Goal: Task Accomplishment & Management: Manage account settings

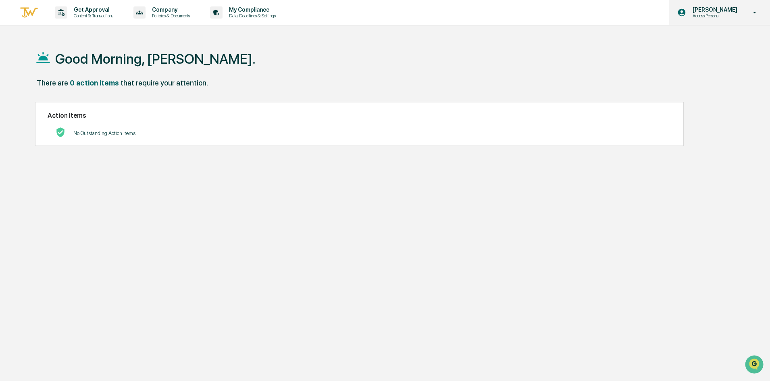
click at [754, 14] on icon at bounding box center [754, 13] width 14 height 8
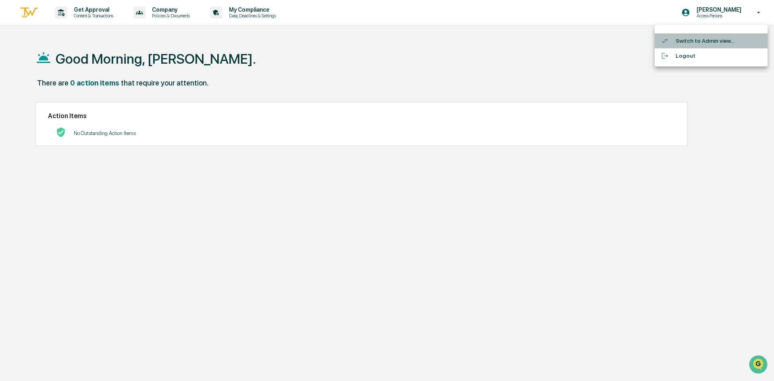
click at [696, 39] on li "Switch to Admin view..." at bounding box center [710, 40] width 113 height 15
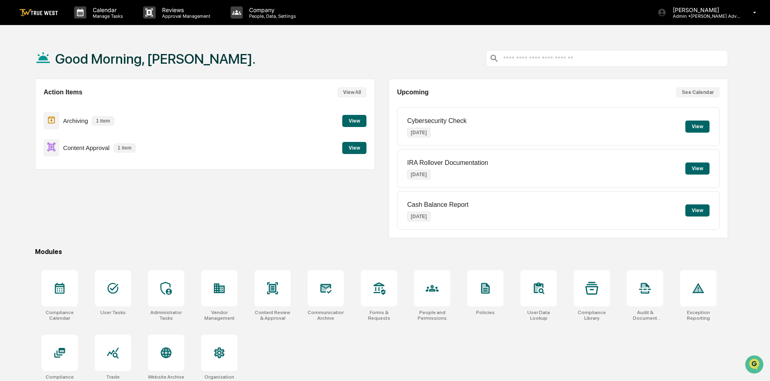
click at [352, 124] on button "View" at bounding box center [354, 121] width 24 height 12
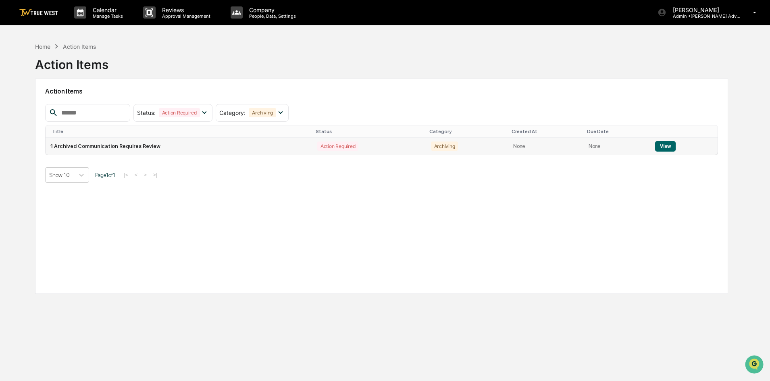
click at [657, 147] on button "View" at bounding box center [665, 146] width 21 height 10
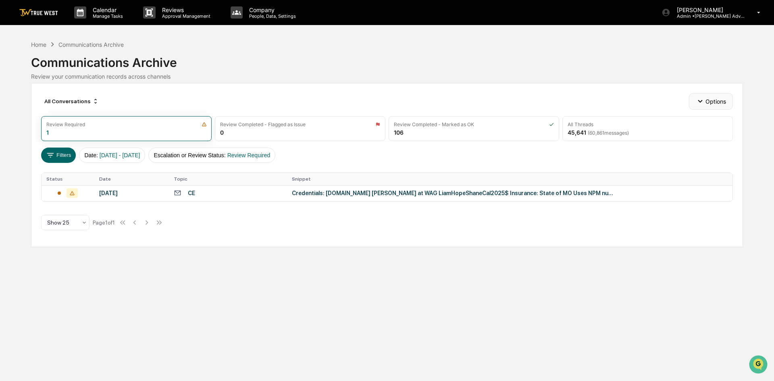
click at [697, 102] on icon "button" at bounding box center [699, 101] width 9 height 9
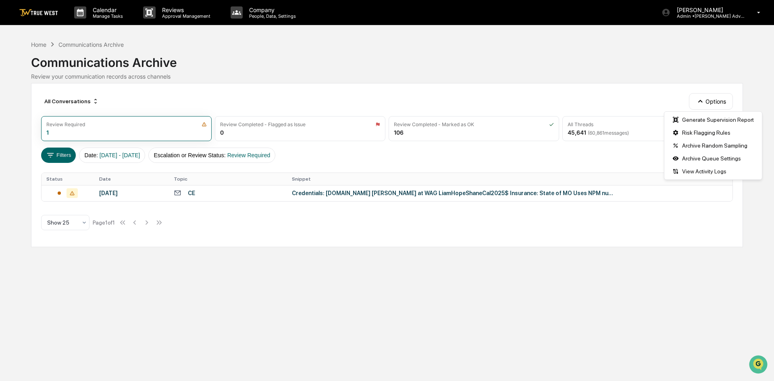
click at [484, 233] on div "All Conversations Options Review Required 1 Review Completed - Flagged as Issue…" at bounding box center [387, 165] width 712 height 164
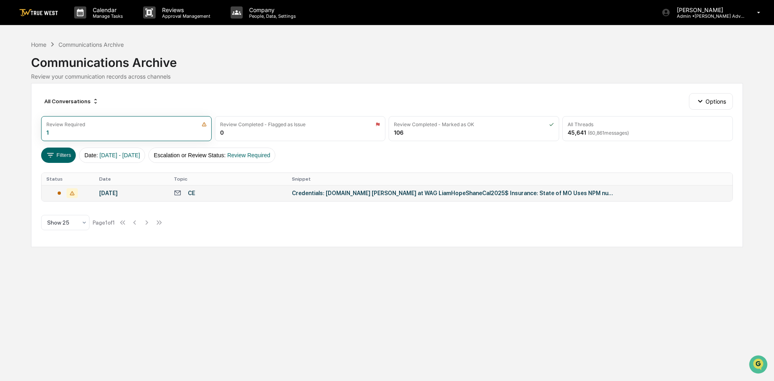
click at [61, 192] on div at bounding box center [67, 193] width 43 height 10
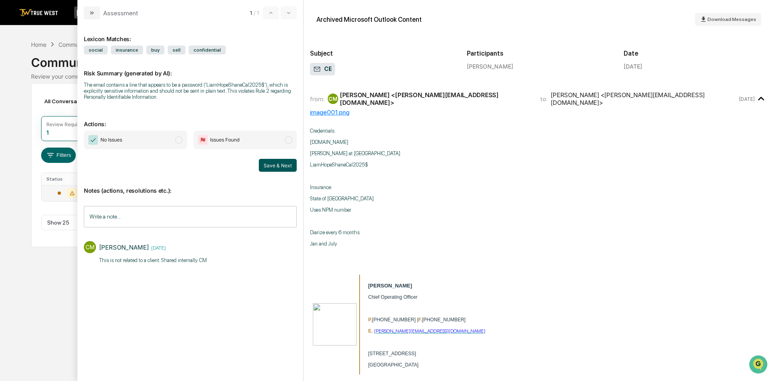
click at [275, 162] on button "Save & Next" at bounding box center [278, 165] width 38 height 13
click at [180, 140] on span "modal" at bounding box center [178, 139] width 7 height 7
click at [268, 164] on button "Save & Next" at bounding box center [278, 165] width 38 height 13
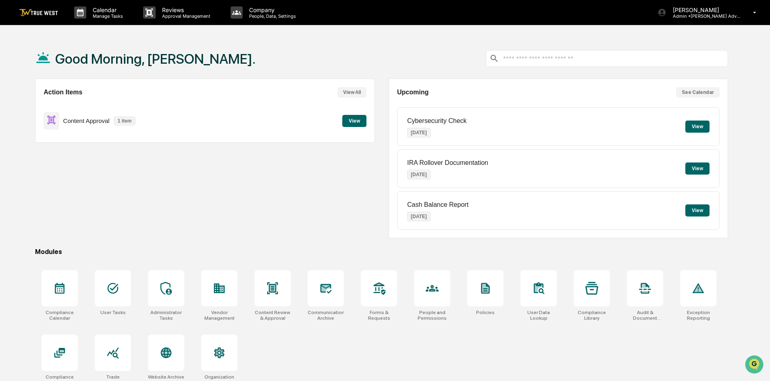
click at [364, 120] on button "View" at bounding box center [354, 121] width 24 height 12
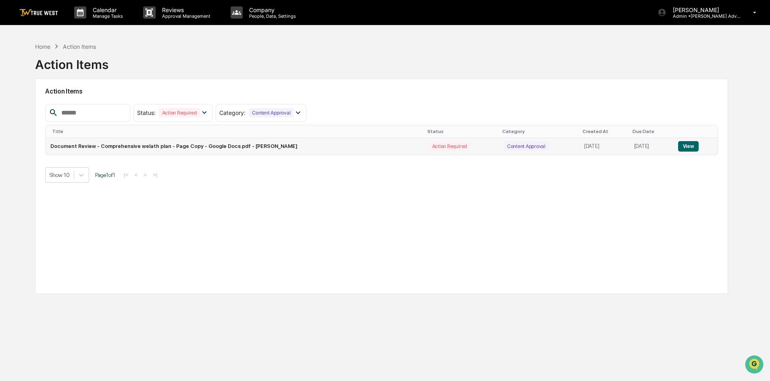
click at [688, 147] on button "View" at bounding box center [688, 146] width 21 height 10
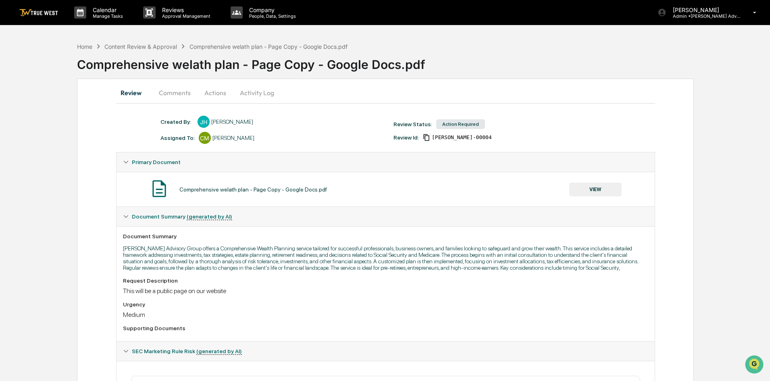
click at [593, 186] on button "VIEW" at bounding box center [595, 190] width 52 height 14
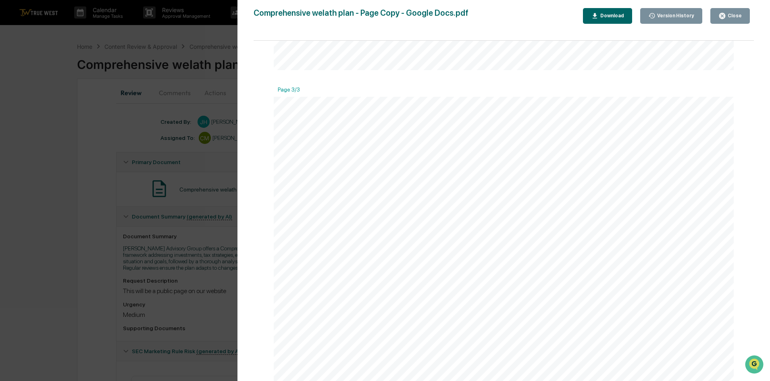
scroll to position [1217, 0]
click at [716, 19] on button "Close" at bounding box center [729, 16] width 39 height 16
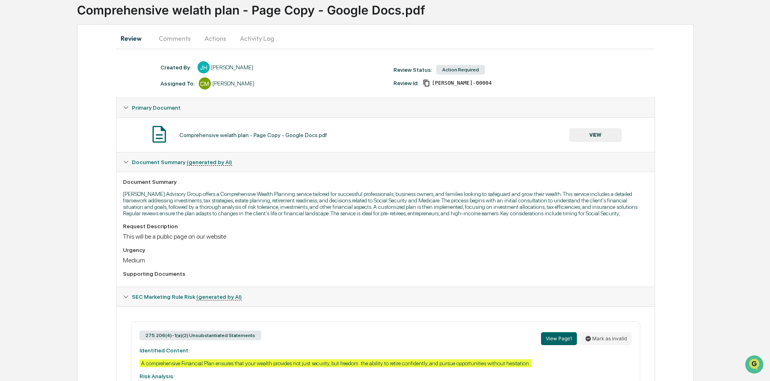
scroll to position [0, 0]
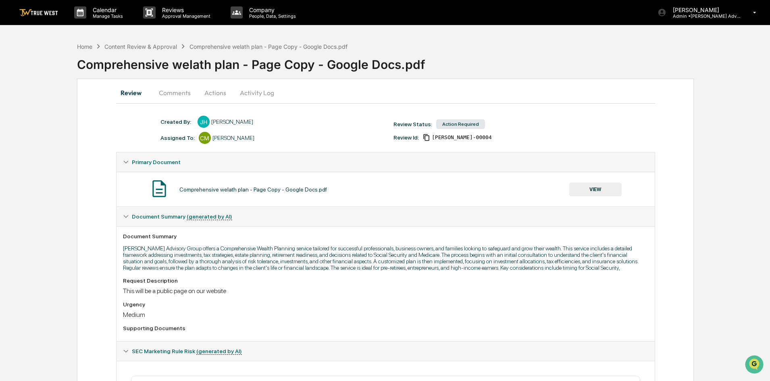
click at [174, 95] on button "Comments" at bounding box center [174, 92] width 45 height 19
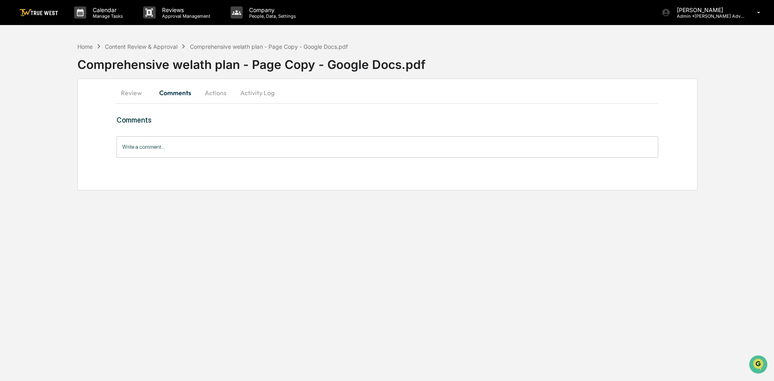
click at [127, 144] on input "Write a comment..." at bounding box center [386, 146] width 541 height 21
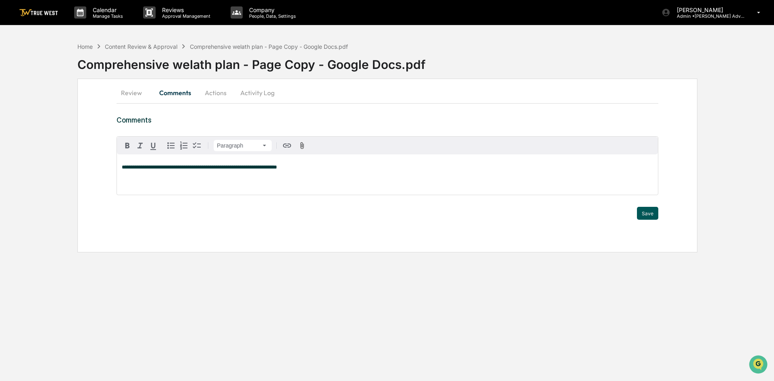
click at [649, 212] on button "Save" at bounding box center [647, 213] width 21 height 13
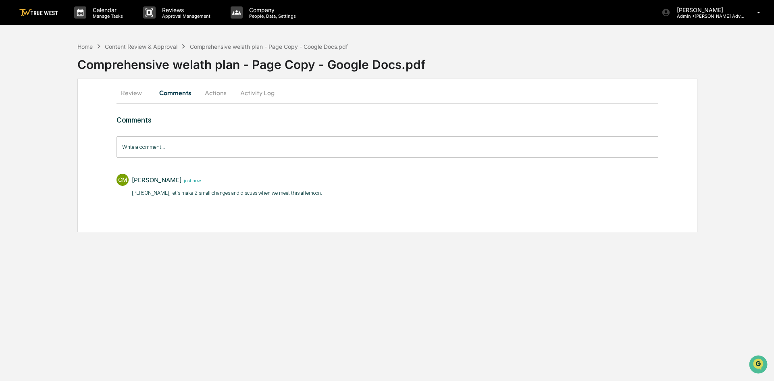
click at [218, 92] on button "Actions" at bounding box center [215, 92] width 36 height 19
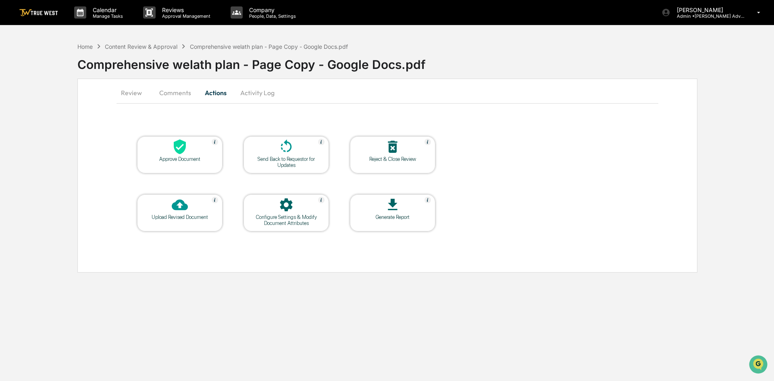
click at [279, 156] on div "Send Back to Requestor for Updates" at bounding box center [286, 162] width 73 height 12
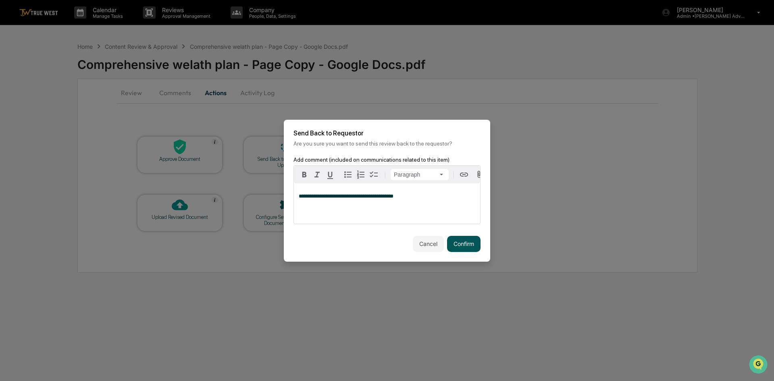
click at [458, 243] on button "Confirm" at bounding box center [463, 244] width 33 height 16
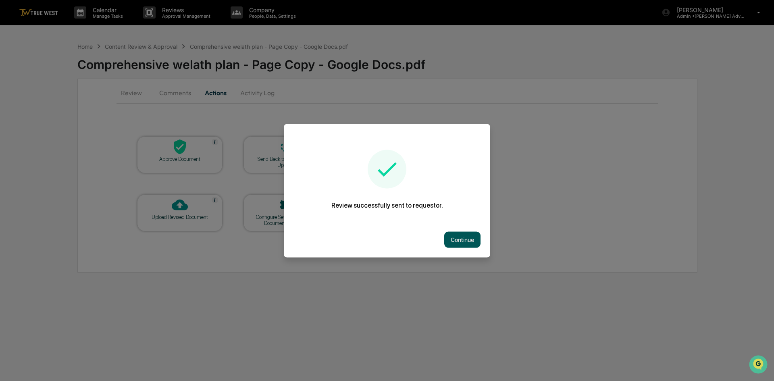
click at [461, 241] on button "Continue" at bounding box center [462, 239] width 36 height 16
